Goal: Information Seeking & Learning: Check status

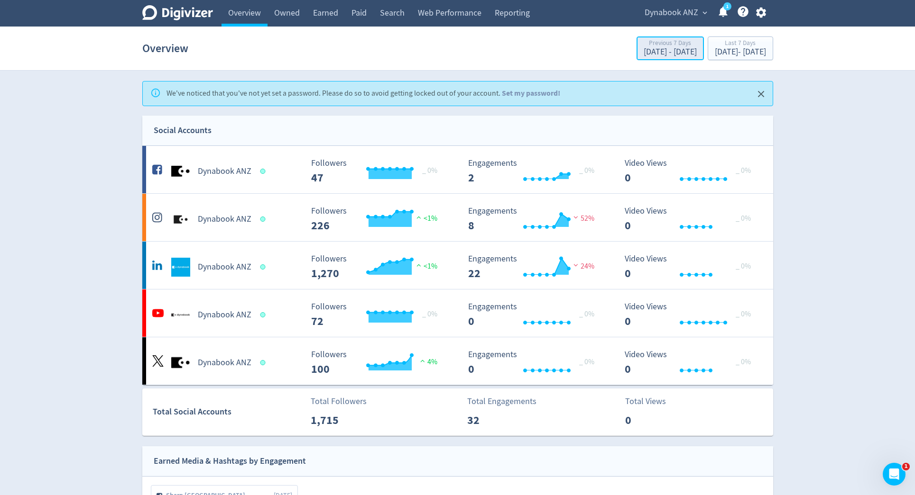
click at [643, 53] on div "[DATE] - [DATE]" at bounding box center [669, 52] width 53 height 9
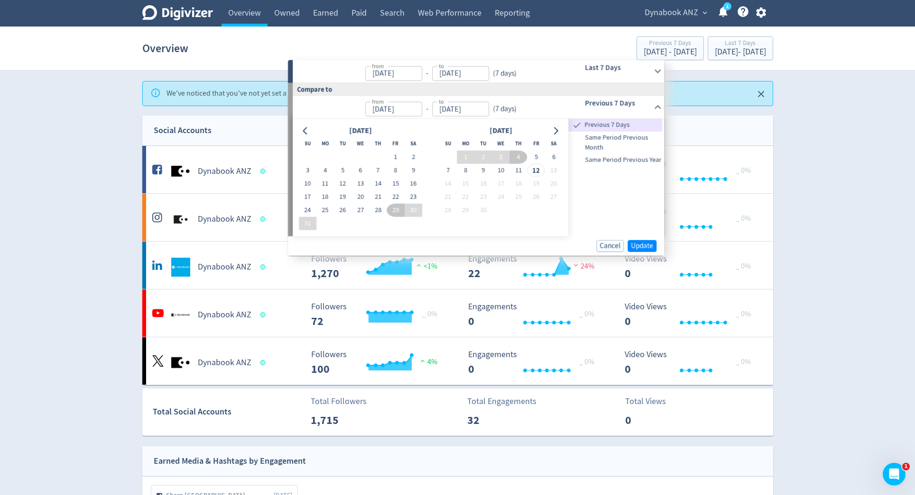
click at [509, 72] on div "( 7 days )" at bounding box center [504, 73] width 31 height 11
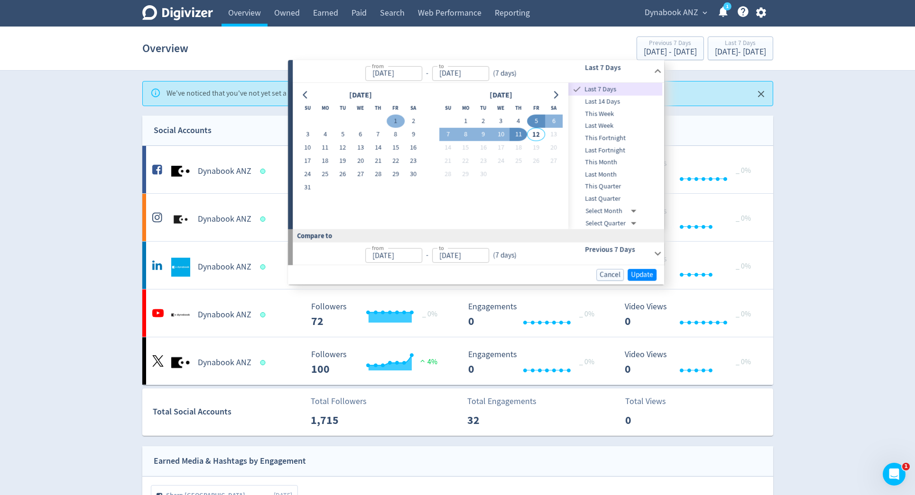
click at [393, 119] on button "1" at bounding box center [396, 121] width 18 height 13
type input "[DATE]"
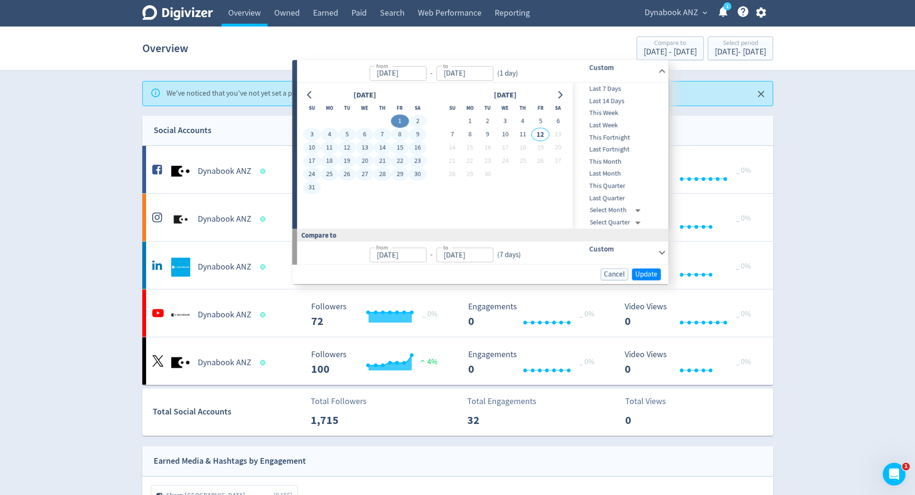
click at [315, 183] on button "31" at bounding box center [312, 187] width 18 height 13
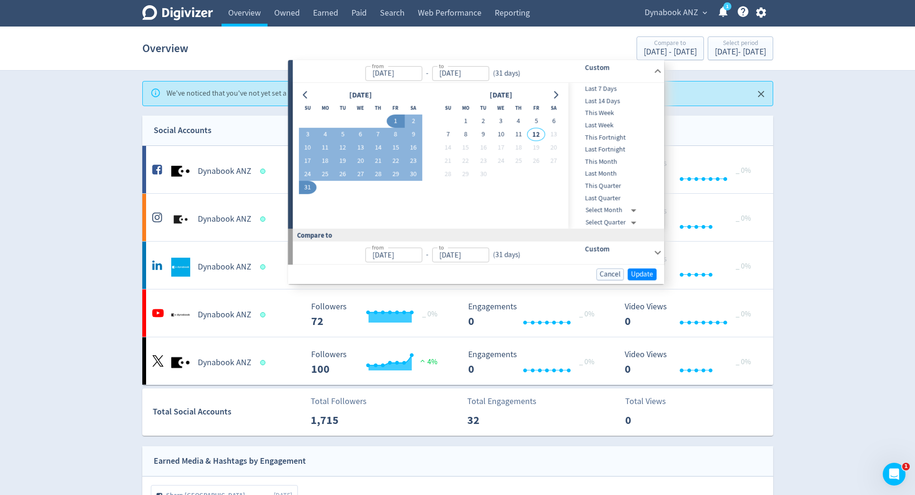
type input "[DATE]"
click at [652, 272] on span "Update" at bounding box center [642, 274] width 22 height 7
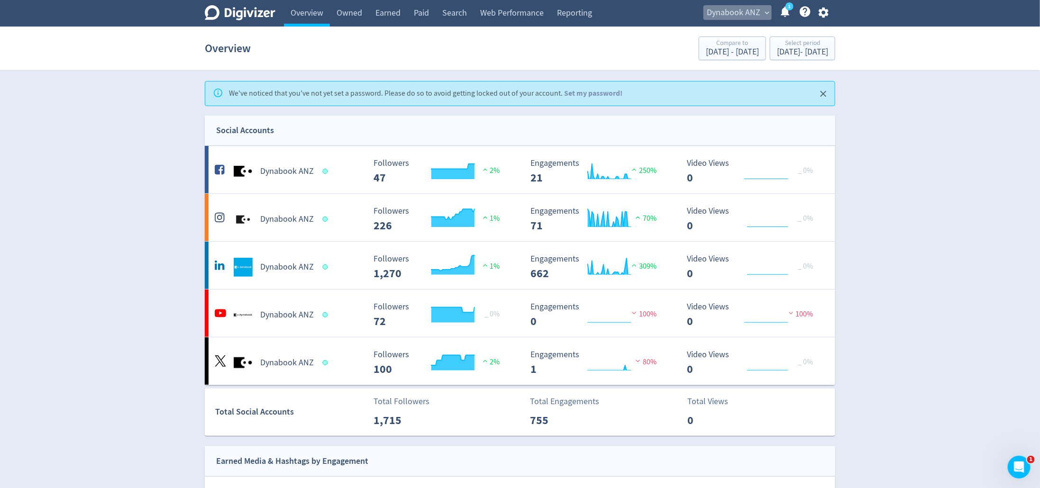
click at [748, 11] on span "Dynabook ANZ" at bounding box center [734, 12] width 54 height 15
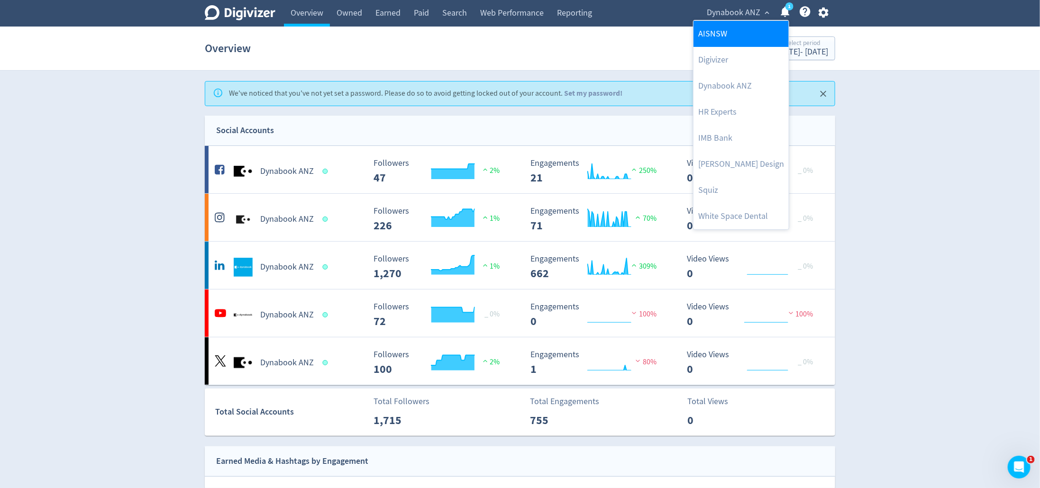
click at [718, 36] on link "AISNSW" at bounding box center [741, 34] width 95 height 26
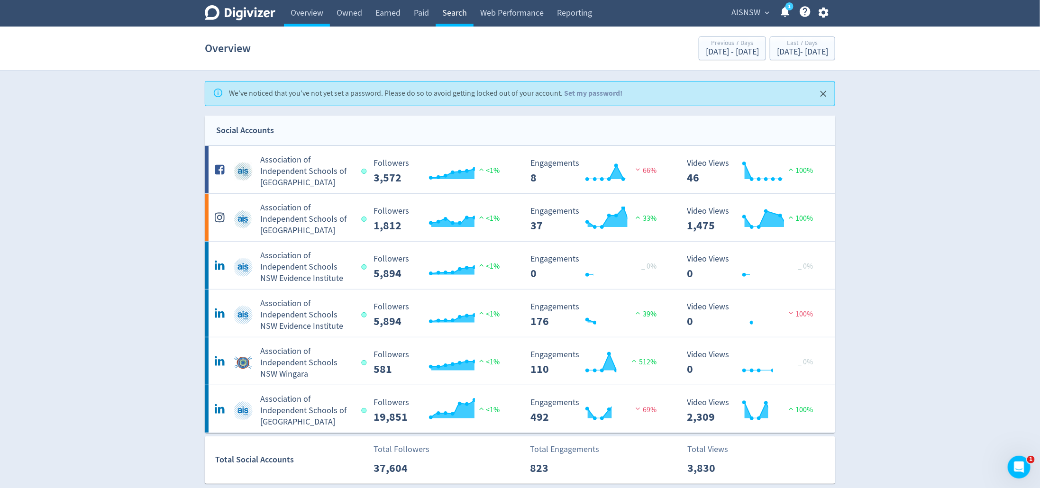
click at [446, 18] on link "Search" at bounding box center [455, 13] width 38 height 27
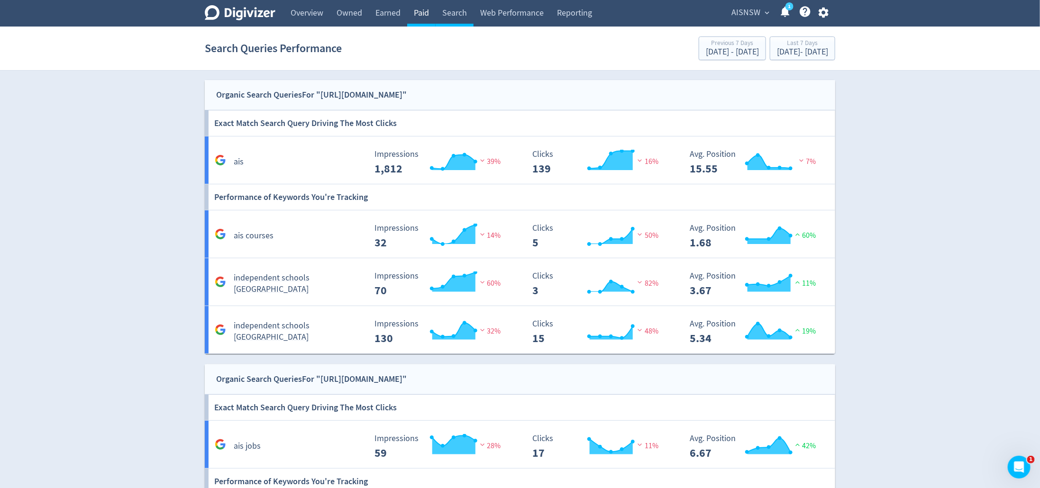
click at [428, 16] on link "Paid" at bounding box center [421, 13] width 28 height 27
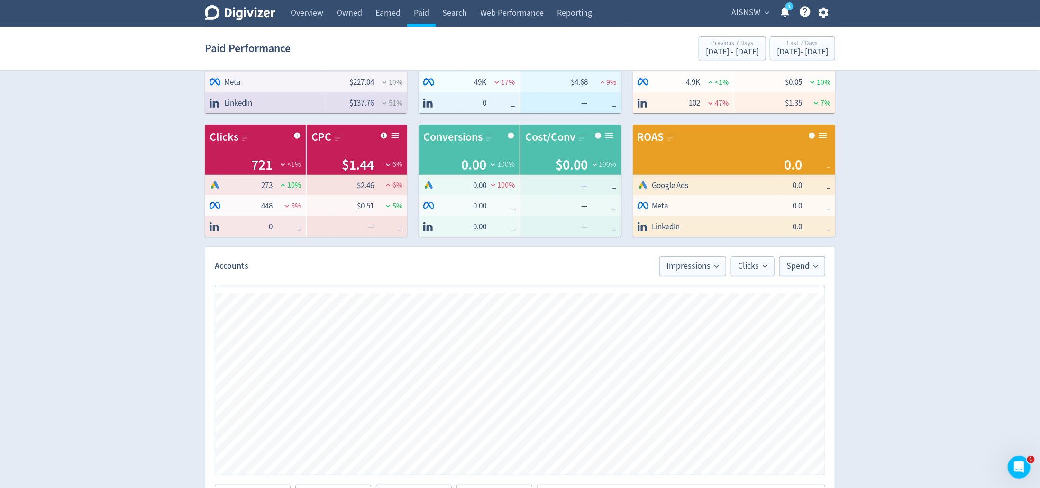
scroll to position [17, 0]
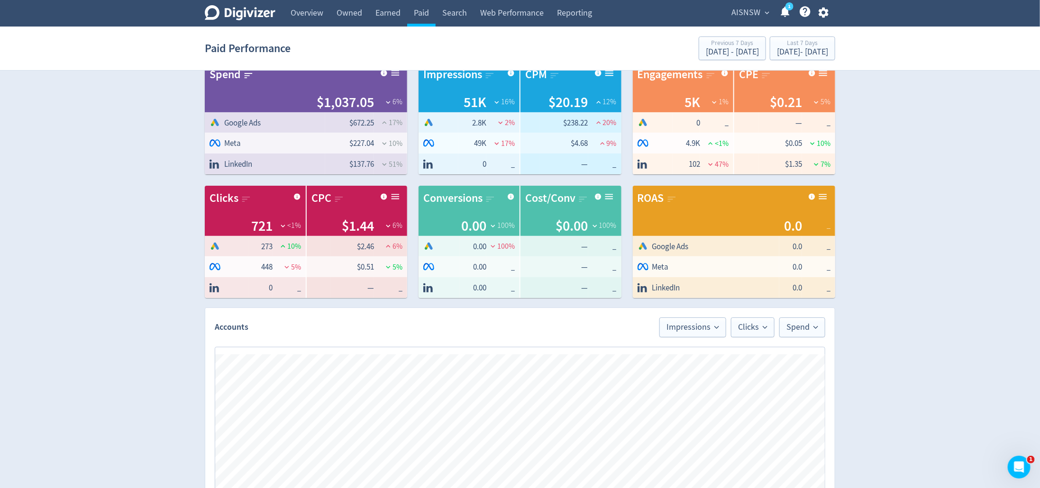
click at [291, 126] on span "Google Ads" at bounding box center [265, 122] width 111 height 11
click at [242, 122] on span "Google Ads" at bounding box center [242, 123] width 37 height 11
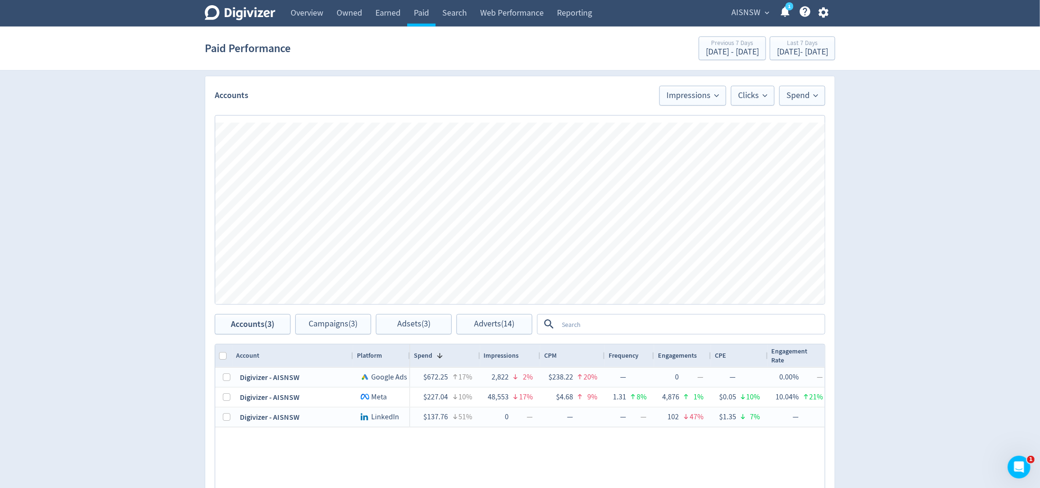
scroll to position [420, 0]
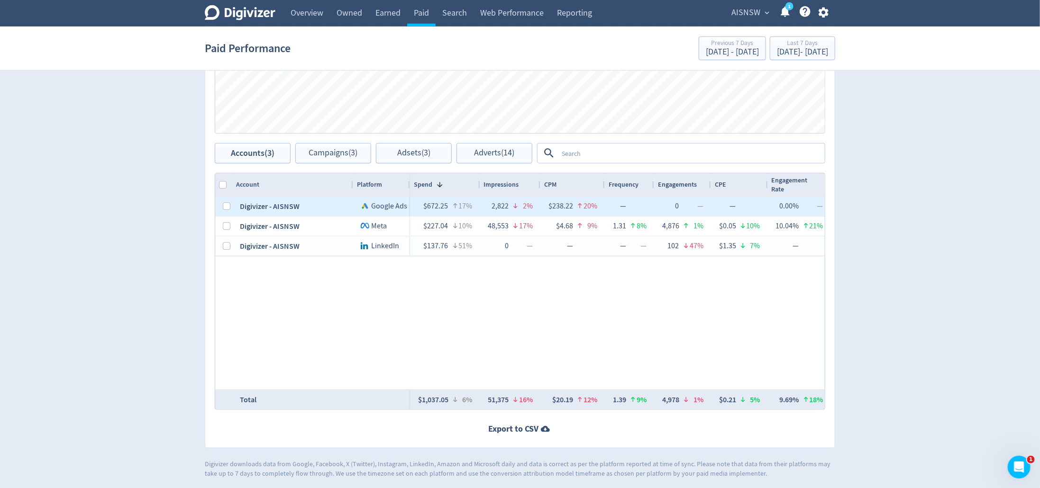
click at [325, 202] on div "Digivizer - AISNSW" at bounding box center [292, 206] width 121 height 19
click at [285, 204] on div "Digivizer - AISNSW" at bounding box center [292, 206] width 121 height 19
click at [227, 204] on input "Press Space to toggle row selection (unchecked)" at bounding box center [227, 206] width 8 height 8
checkbox input "true"
checkbox input "false"
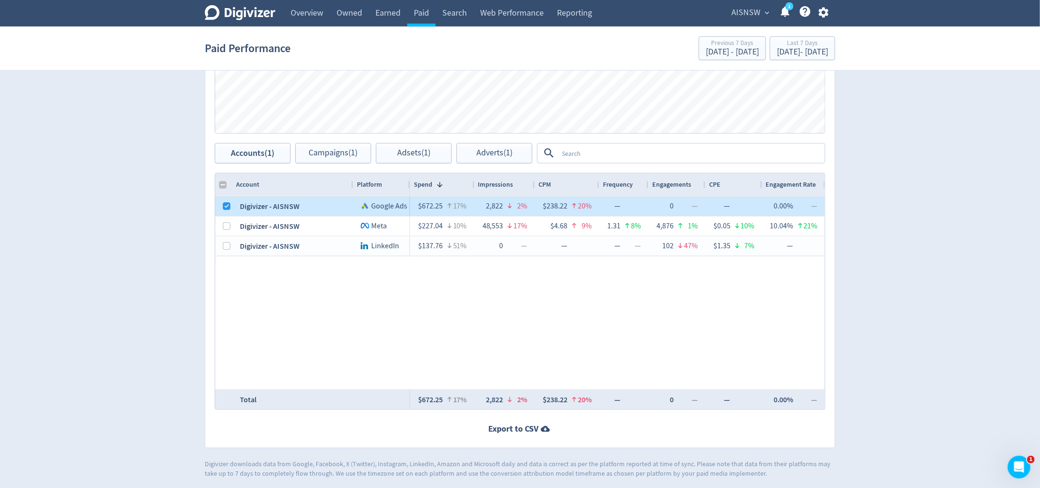
click at [522, 202] on div "2%" at bounding box center [520, 206] width 14 height 18
click at [223, 205] on input "Press Space to toggle row selection (checked)" at bounding box center [227, 206] width 8 height 8
checkbox input "false"
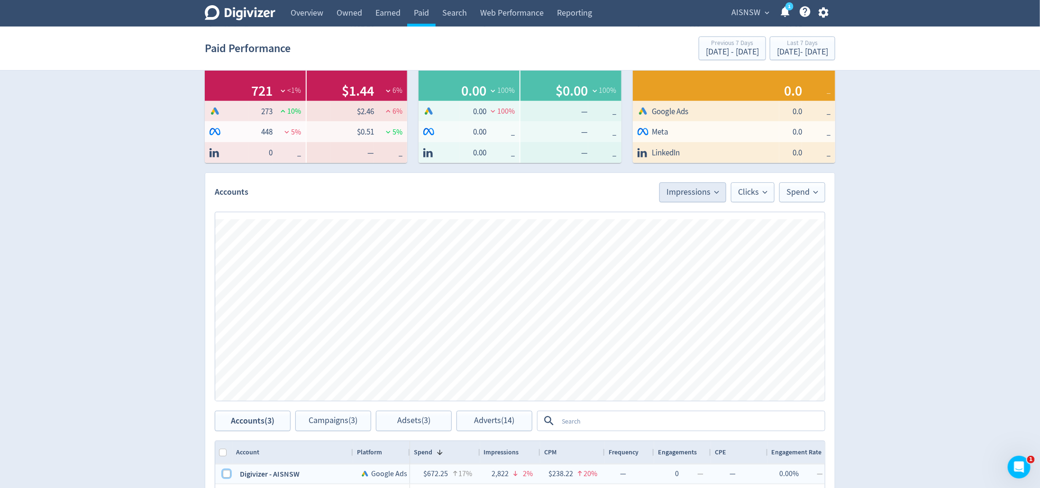
scroll to position [0, 0]
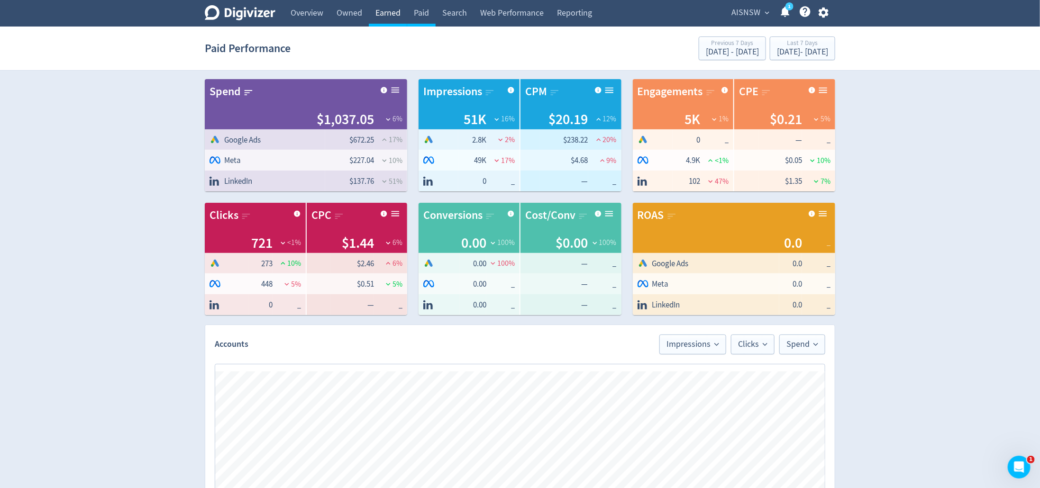
click at [376, 16] on link "Earned" at bounding box center [388, 13] width 38 height 27
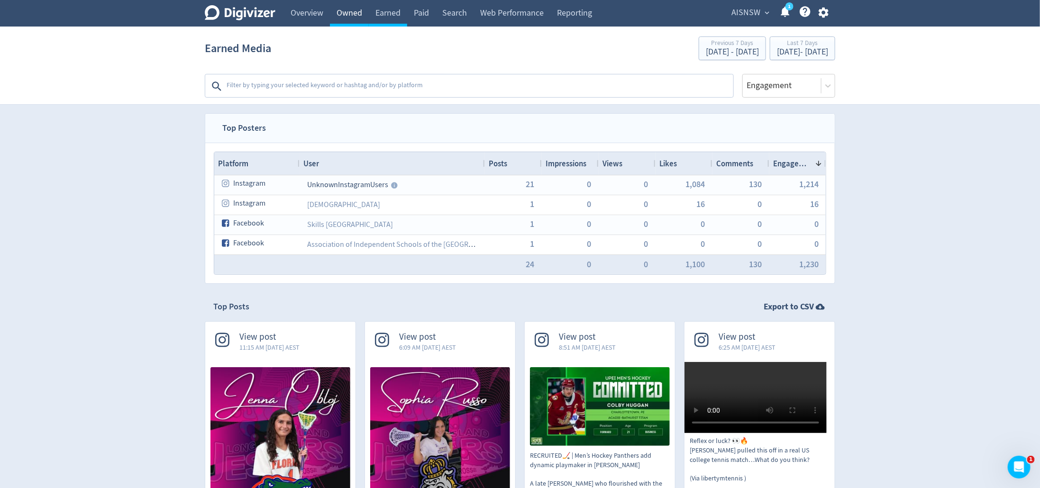
click at [340, 13] on link "Owned" at bounding box center [349, 13] width 39 height 27
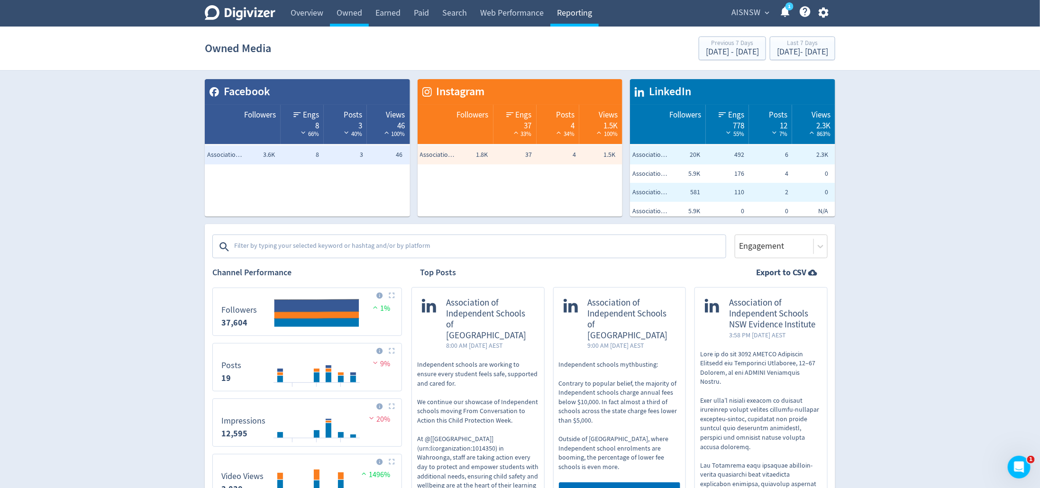
click at [578, 16] on link "Reporting" at bounding box center [574, 13] width 48 height 27
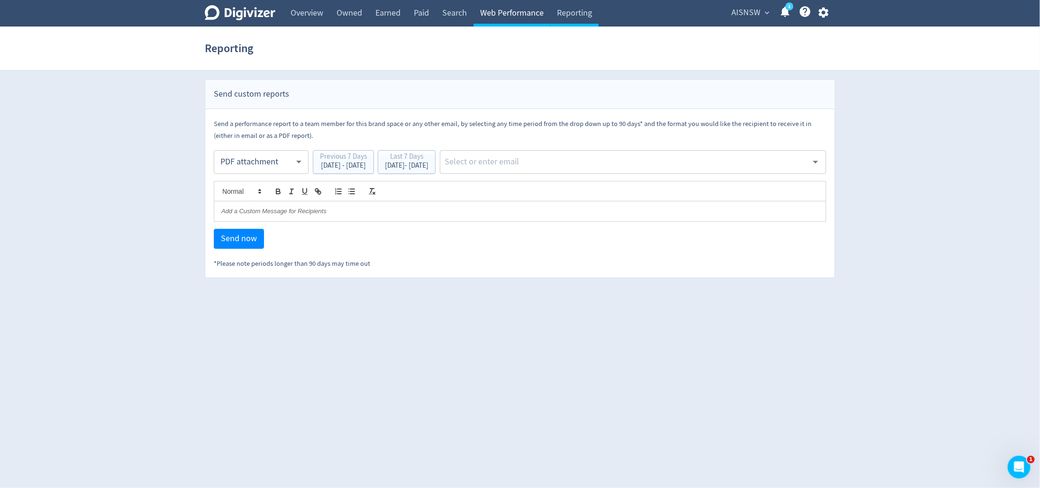
click at [512, 19] on link "Web Performance" at bounding box center [512, 13] width 77 height 27
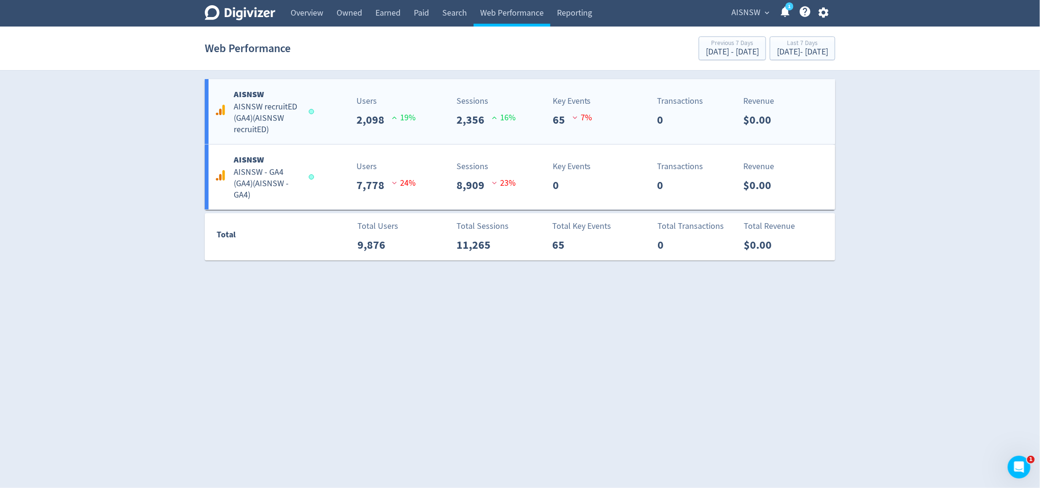
click at [287, 129] on h5 "AISNSW recruitED (GA4) ( AISNSW recruitED )" at bounding box center [267, 118] width 66 height 34
